Goal: Task Accomplishment & Management: Manage account settings

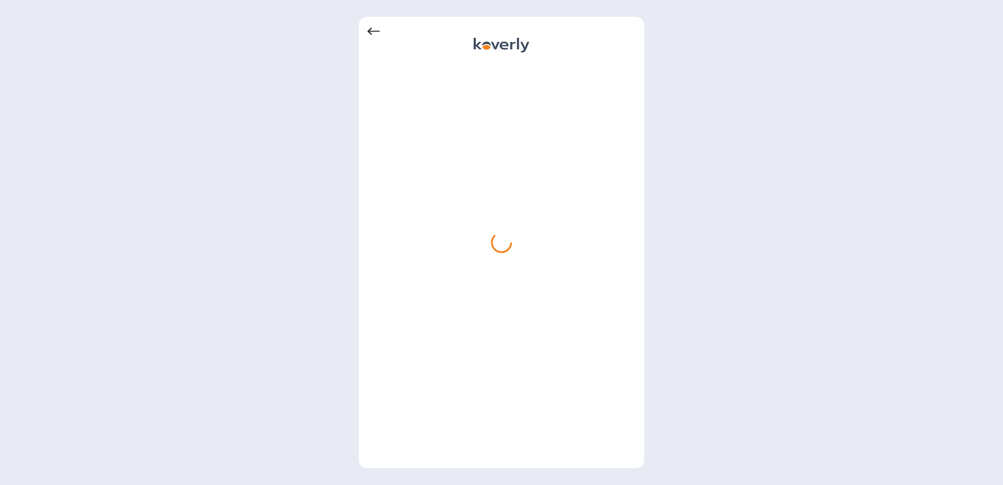
click at [375, 32] on icon at bounding box center [373, 31] width 13 height 13
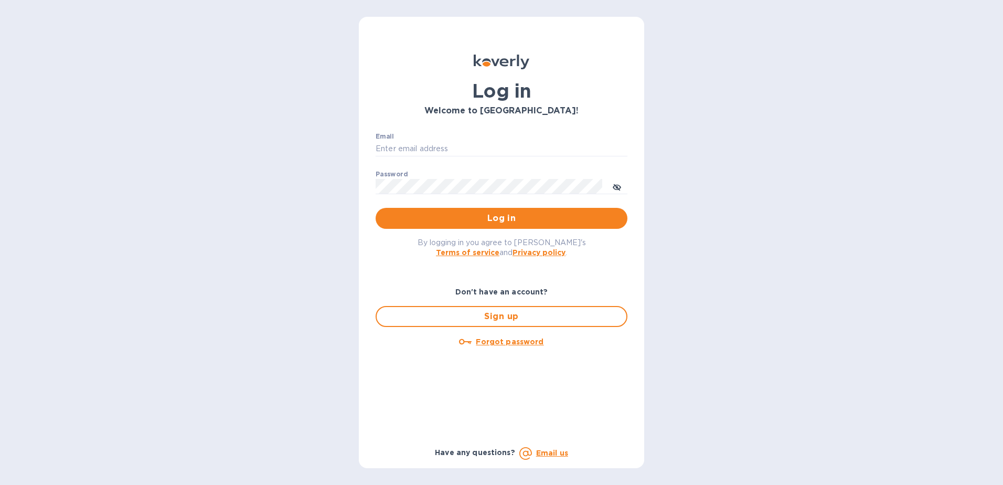
type input "[EMAIL_ADDRESS][DOMAIN_NAME]"
click at [473, 389] on div "Don't have an account? Sign up Forgot password" at bounding box center [502, 362] width 260 height 161
click at [475, 251] on b "Terms of service" at bounding box center [468, 252] width 64 height 8
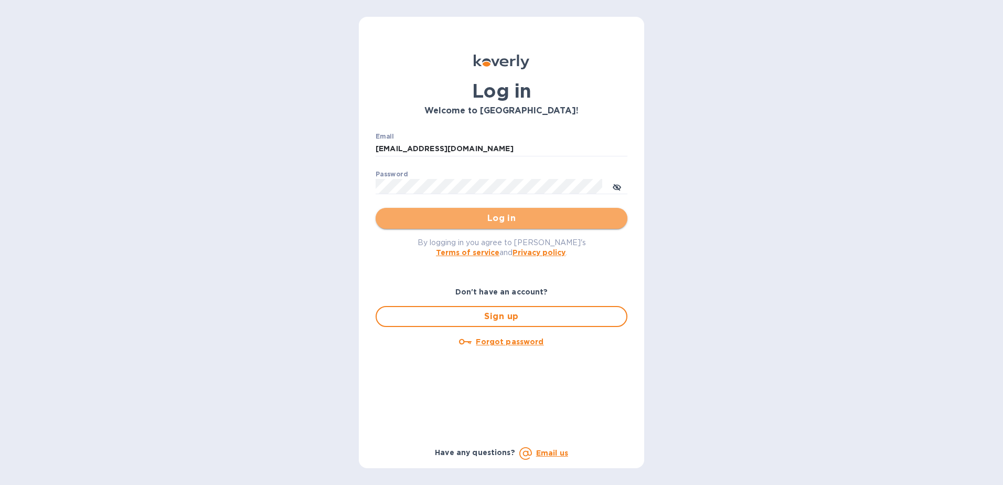
click at [494, 214] on span "Log in" at bounding box center [501, 218] width 235 height 13
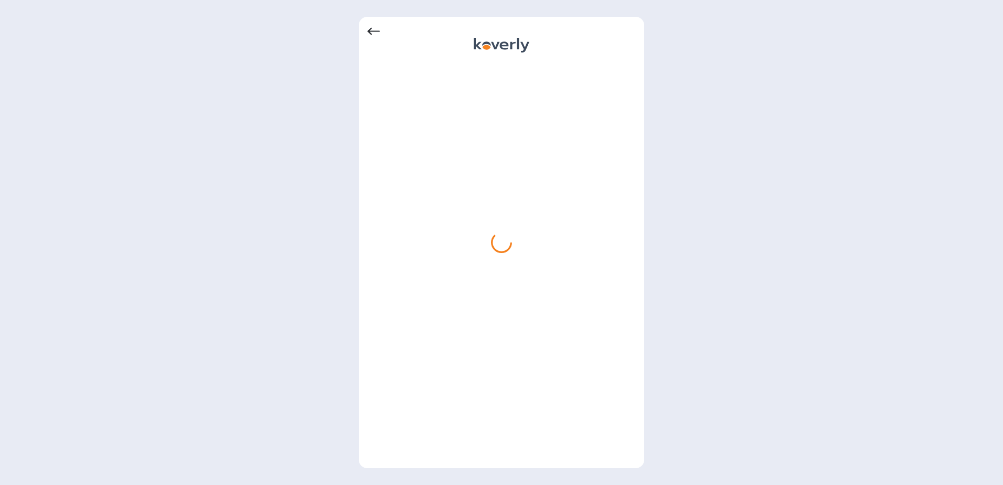
click at [371, 31] on icon at bounding box center [373, 31] width 13 height 7
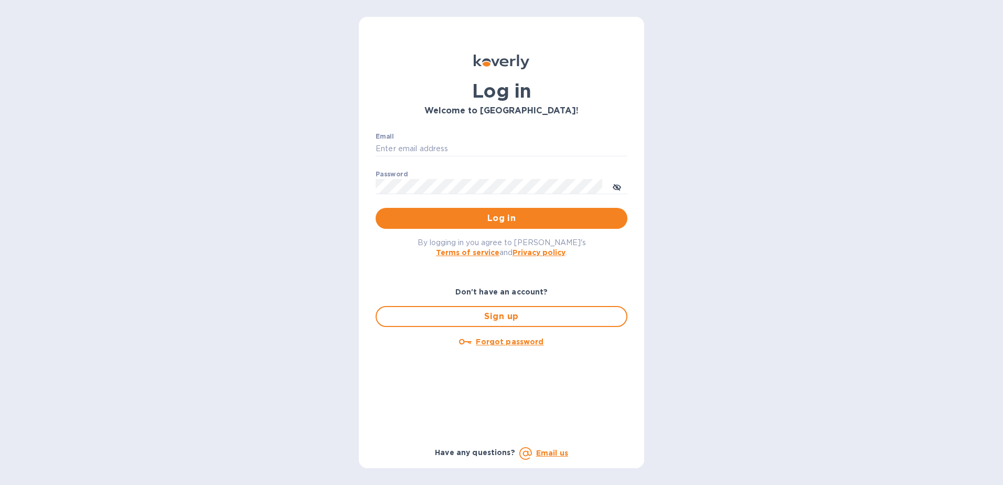
type input "[EMAIL_ADDRESS][DOMAIN_NAME]"
click at [534, 146] on input "[EMAIL_ADDRESS][DOMAIN_NAME]" at bounding box center [502, 149] width 252 height 16
click at [578, 118] on div "Log in Welcome to [GEOGRAPHIC_DATA]!" at bounding box center [501, 85] width 269 height 78
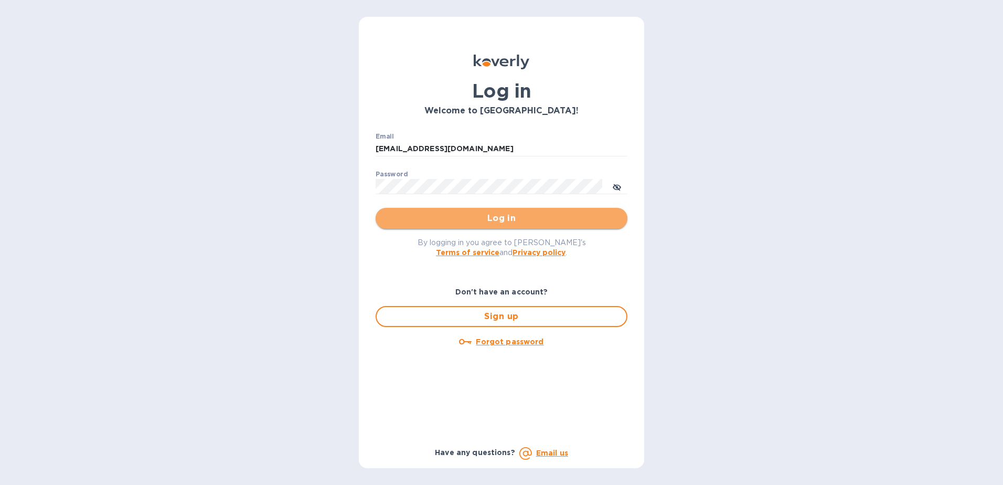
click at [484, 218] on span "Log in" at bounding box center [501, 218] width 235 height 13
